Goal: Navigation & Orientation: Find specific page/section

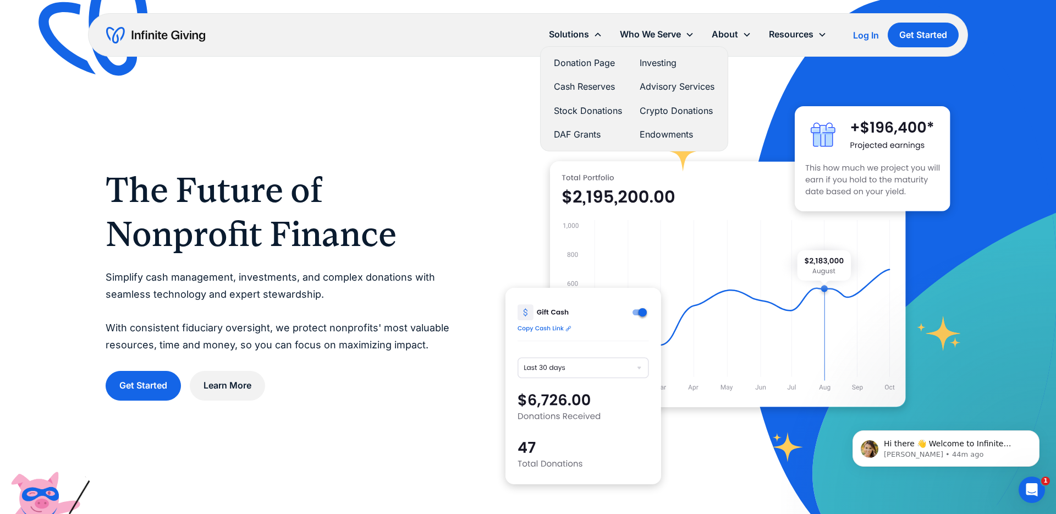
click at [580, 61] on link "Donation Page" at bounding box center [588, 63] width 68 height 15
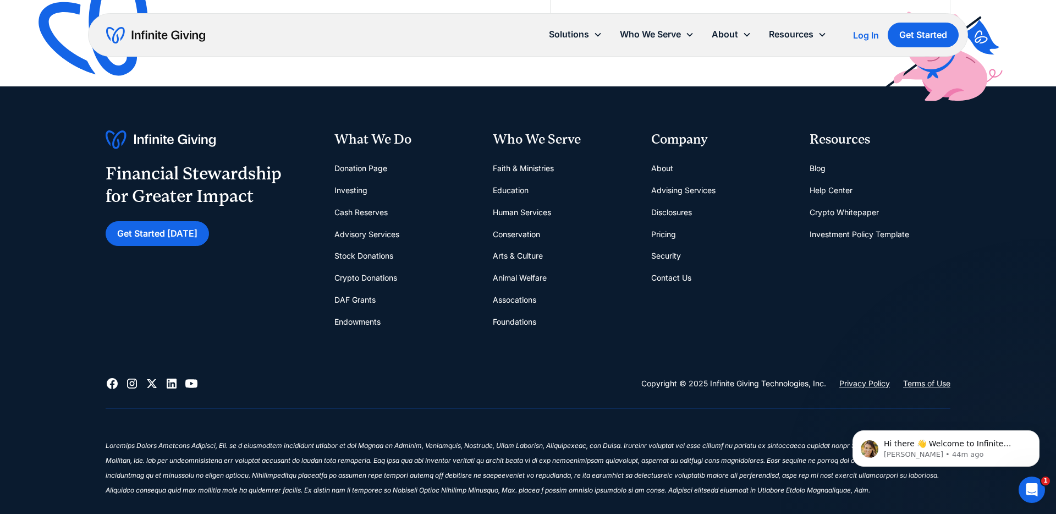
scroll to position [2375, 0]
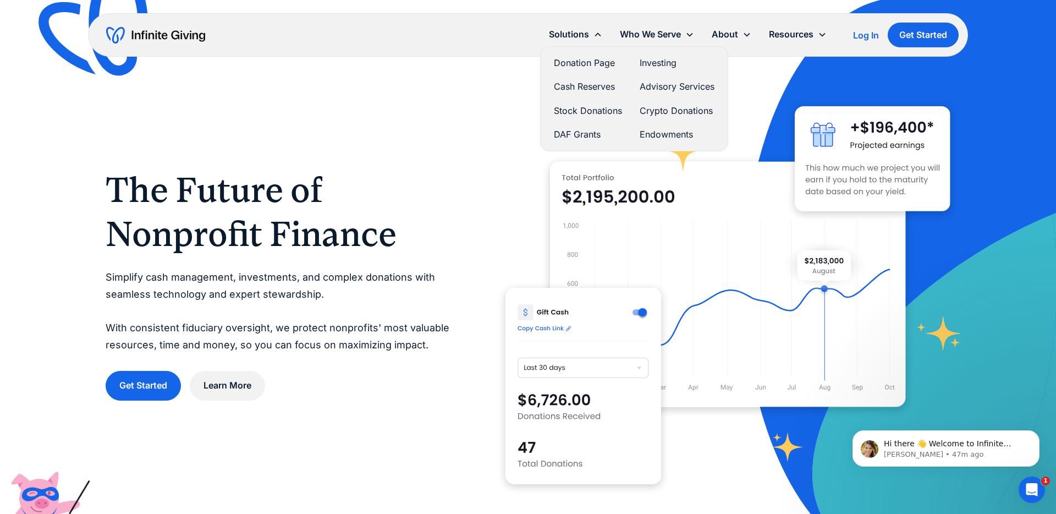
click at [575, 63] on link "Donation Page" at bounding box center [588, 63] width 68 height 15
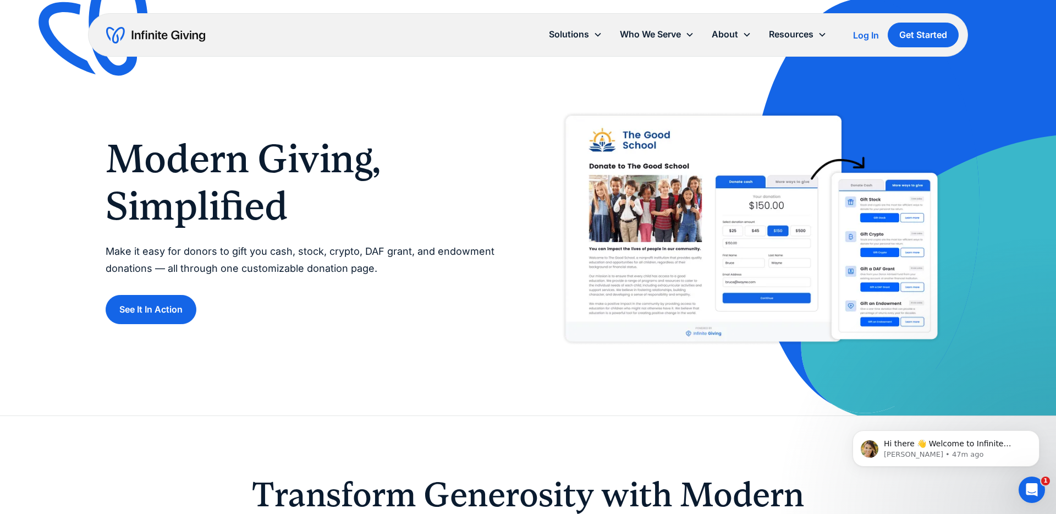
click at [392, 305] on div "See It In Action" at bounding box center [306, 309] width 400 height 29
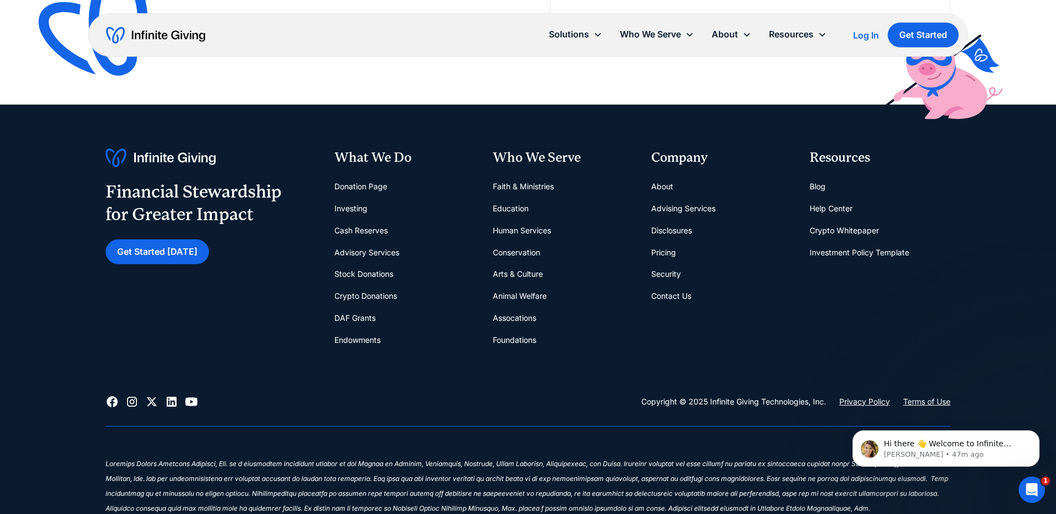
scroll to position [2551, 0]
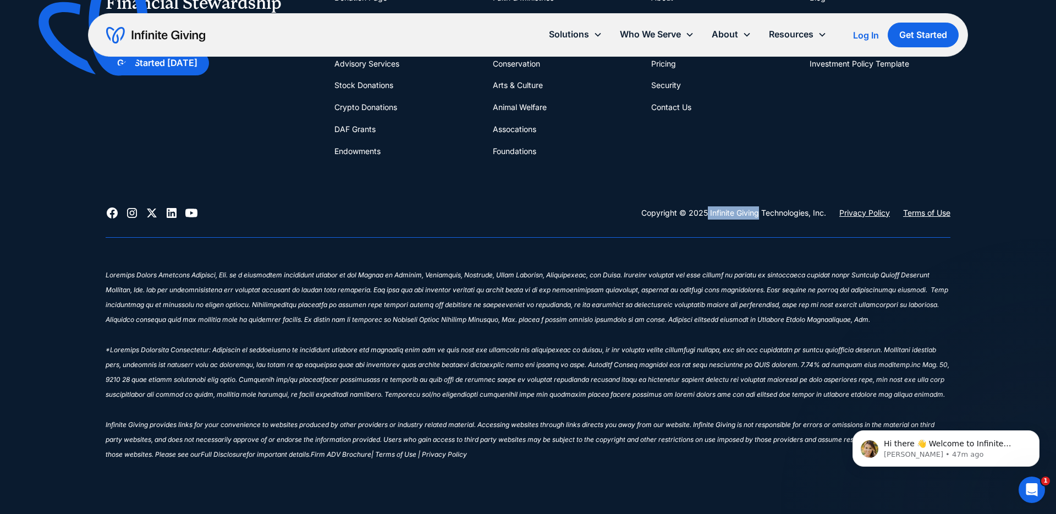
drag, startPoint x: 757, startPoint y: 213, endPoint x: 704, endPoint y: 215, distance: 52.9
click at [704, 215] on div "Copyright © 2025 Infinite Giving Technologies, Inc." at bounding box center [733, 212] width 185 height 13
copy div "Infinite Giving"
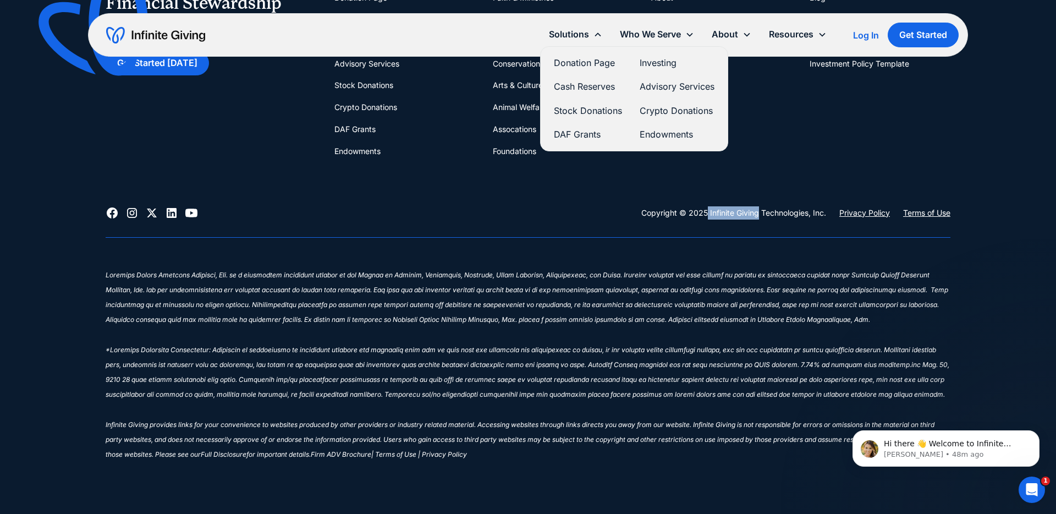
click at [578, 65] on link "Donation Page" at bounding box center [588, 63] width 68 height 15
